Goal: Task Accomplishment & Management: Manage account settings

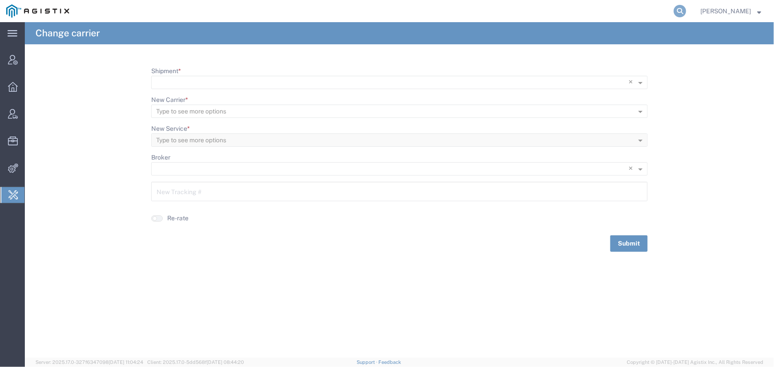
click at [679, 10] on icon at bounding box center [680, 11] width 12 height 12
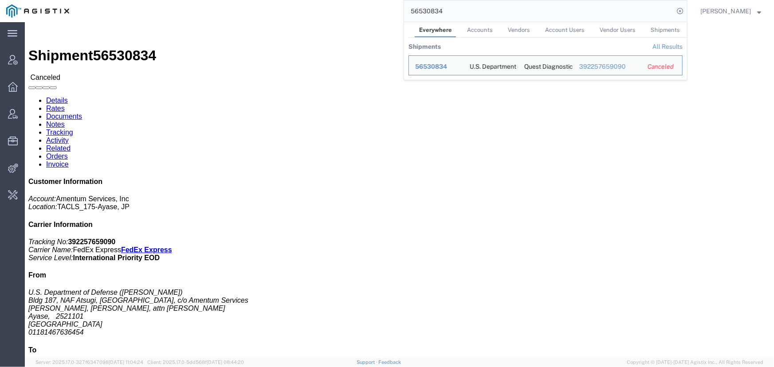
drag, startPoint x: 479, startPoint y: 13, endPoint x: 466, endPoint y: 11, distance: 13.9
click at [466, 11] on input "56530834" at bounding box center [539, 10] width 270 height 21
drag, startPoint x: 445, startPoint y: 9, endPoint x: 377, endPoint y: 16, distance: 68.7
click at [377, 16] on div "56530834 Everywhere Accounts Vendors Account Users Vendor Users Shipments Shipm…" at bounding box center [381, 11] width 612 height 22
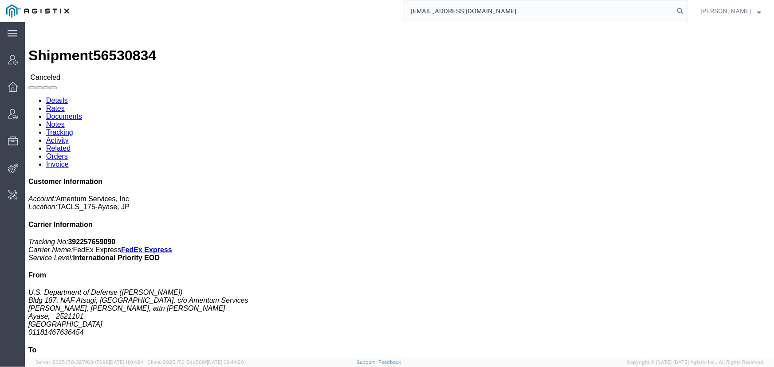
type input "[EMAIL_ADDRESS][DOMAIN_NAME]"
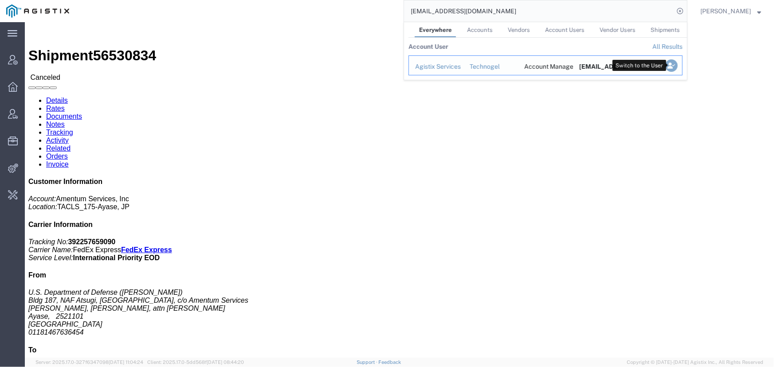
click at [675, 67] on icon "Search Results" at bounding box center [671, 65] width 12 height 12
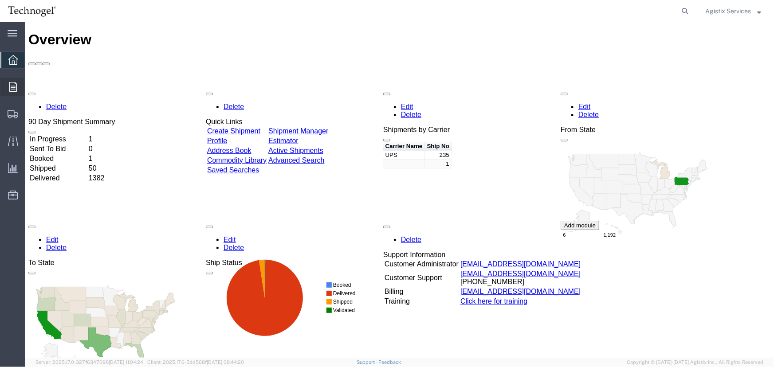
click at [9, 89] on icon at bounding box center [13, 87] width 8 height 10
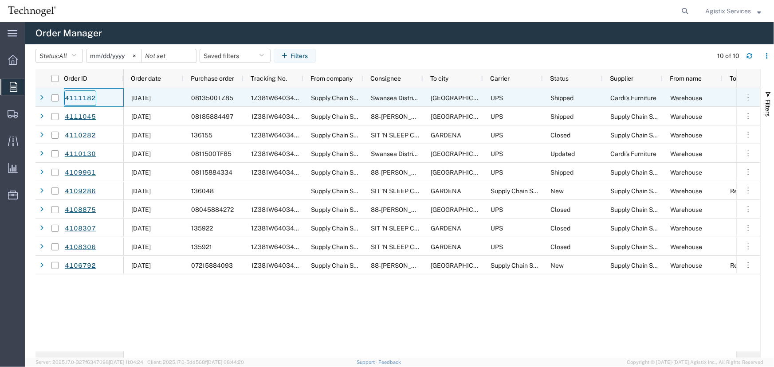
click at [75, 95] on link "4111182" at bounding box center [80, 98] width 32 height 16
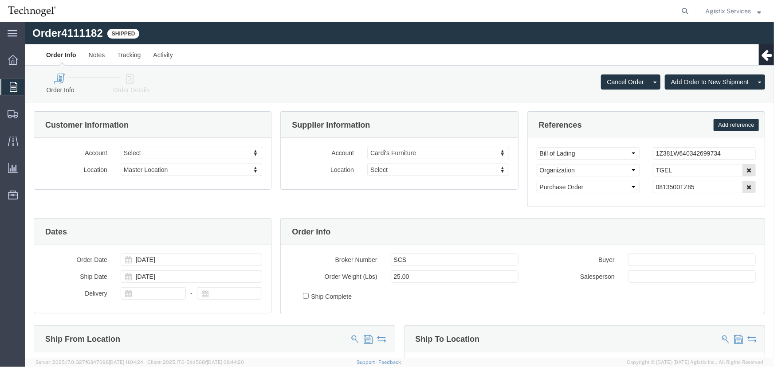
select select
click link "Activity"
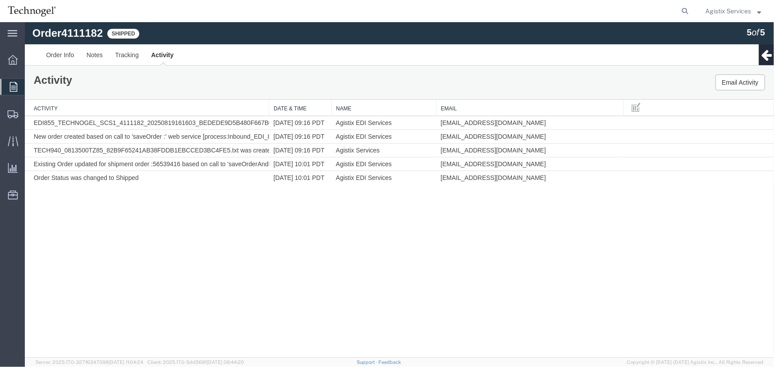
click at [726, 11] on span "Agistix Services" at bounding box center [728, 11] width 46 height 10
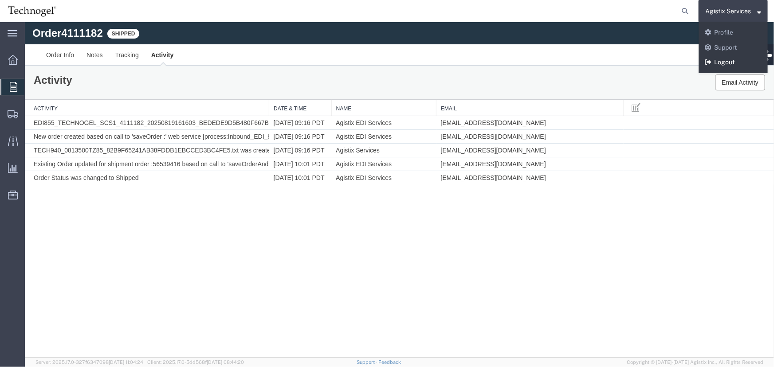
click at [723, 59] on link "Logout" at bounding box center [732, 62] width 69 height 15
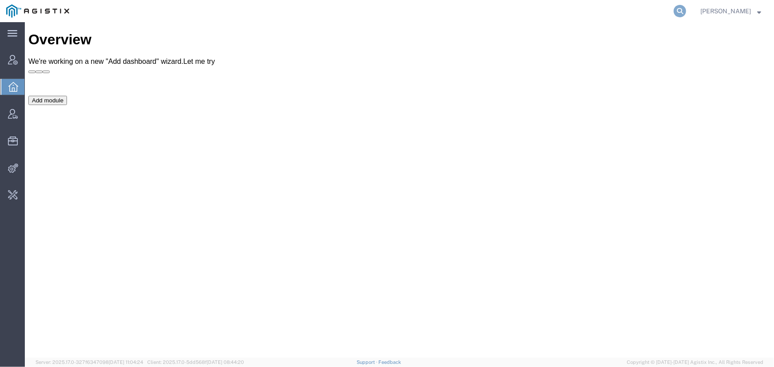
click at [676, 9] on icon at bounding box center [680, 11] width 12 height 12
type input "abbott"
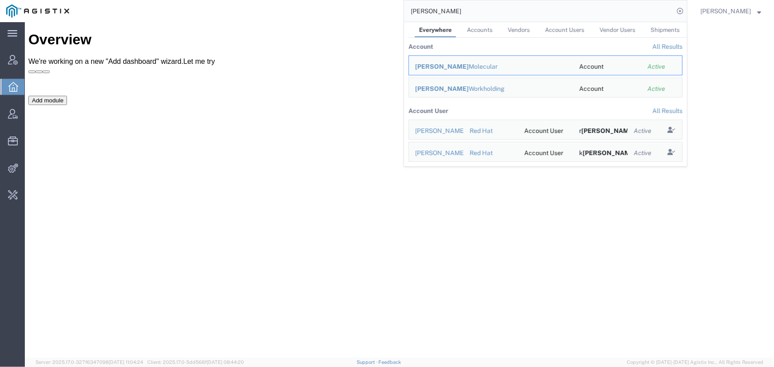
click at [422, 66] on span "Abbott" at bounding box center [442, 66] width 54 height 7
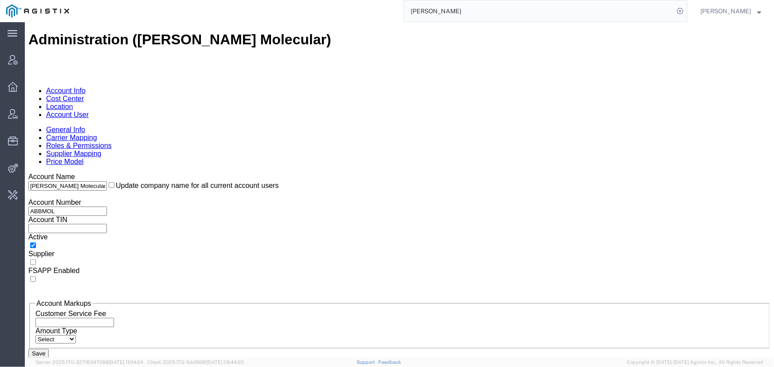
click at [88, 110] on link "Account User" at bounding box center [67, 114] width 43 height 8
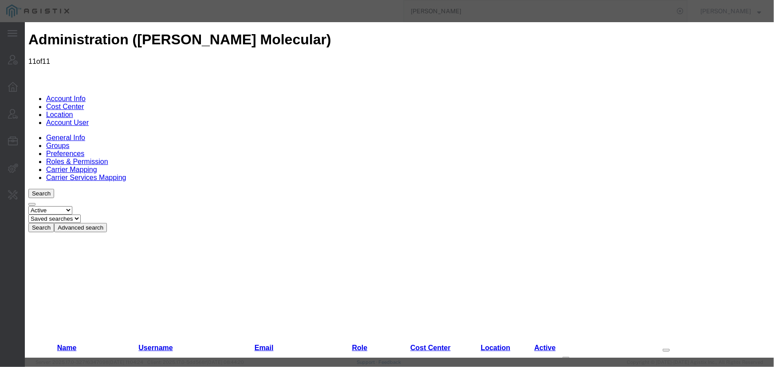
paste input "jason.kovack@abbott.com"
type input "jason.kovack@abbott.com"
type input "Jason"
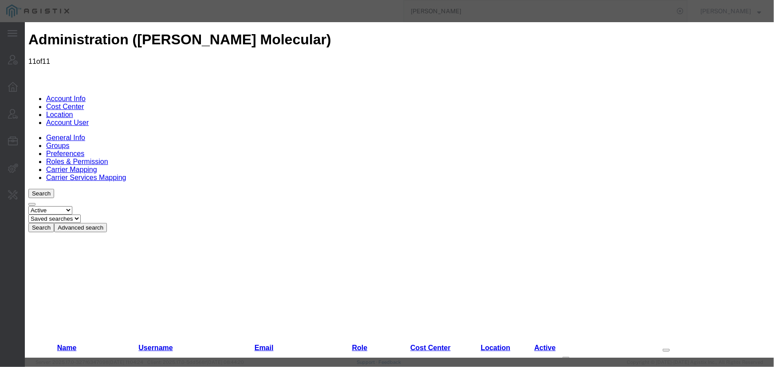
type input "Kovack"
drag, startPoint x: 643, startPoint y: 48, endPoint x: 483, endPoint y: 54, distance: 159.3
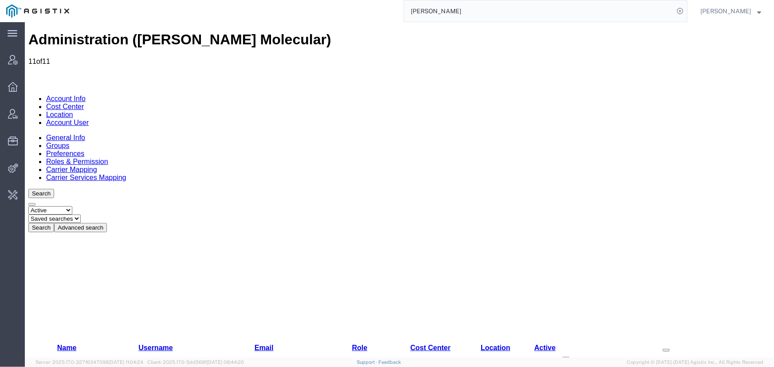
click at [72, 206] on select "Select status Active All Inactive" at bounding box center [50, 210] width 44 height 8
click at [28, 206] on select "Select status Active All Inactive" at bounding box center [50, 210] width 44 height 8
click at [54, 223] on button "Search" at bounding box center [41, 227] width 26 height 9
click at [72, 206] on select "Select status Active All Inactive" at bounding box center [50, 210] width 44 height 8
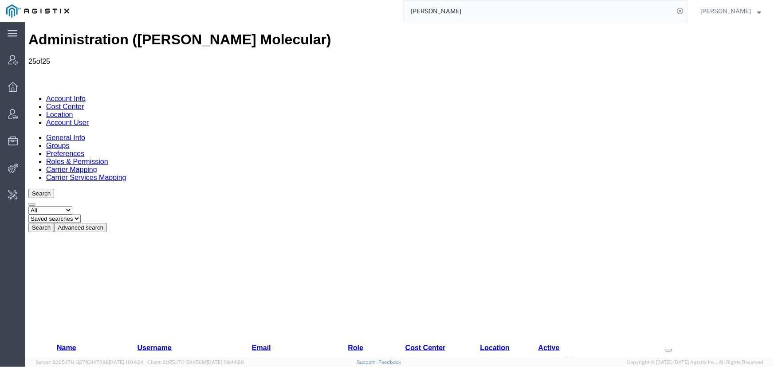
select select "ACTIVE"
click at [28, 206] on select "Select status Active All Inactive" at bounding box center [50, 210] width 44 height 8
click at [54, 223] on button "Search" at bounding box center [41, 227] width 26 height 9
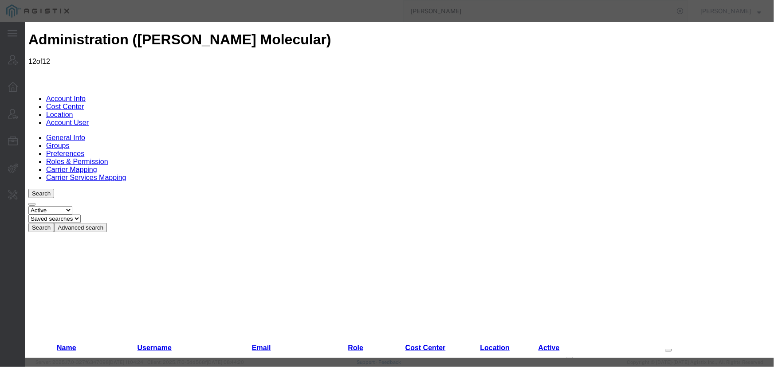
select select "COSTCENTER"
select select "60371"
select select "{"locationId":"48454","street1":"1015 W Devon Ave","street2":"","oneLineAddress…"
type input "1015 W Devon Ave"
type input "Itasca"
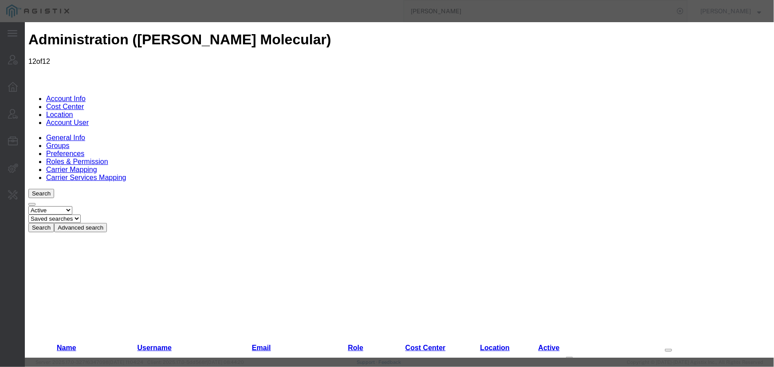
type input "60143"
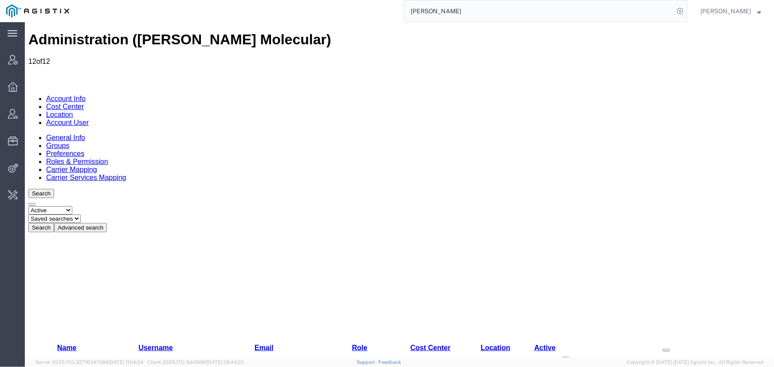
click at [725, 10] on span "Jenneffer Jahraus" at bounding box center [725, 11] width 51 height 10
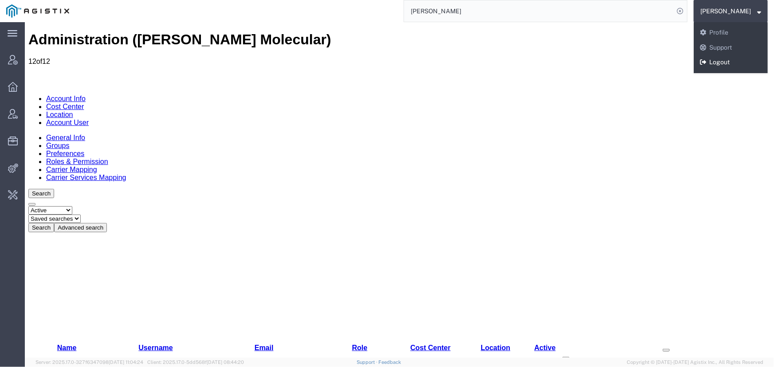
click at [720, 62] on link "Logout" at bounding box center [731, 62] width 74 height 15
